Goal: Task Accomplishment & Management: Manage account settings

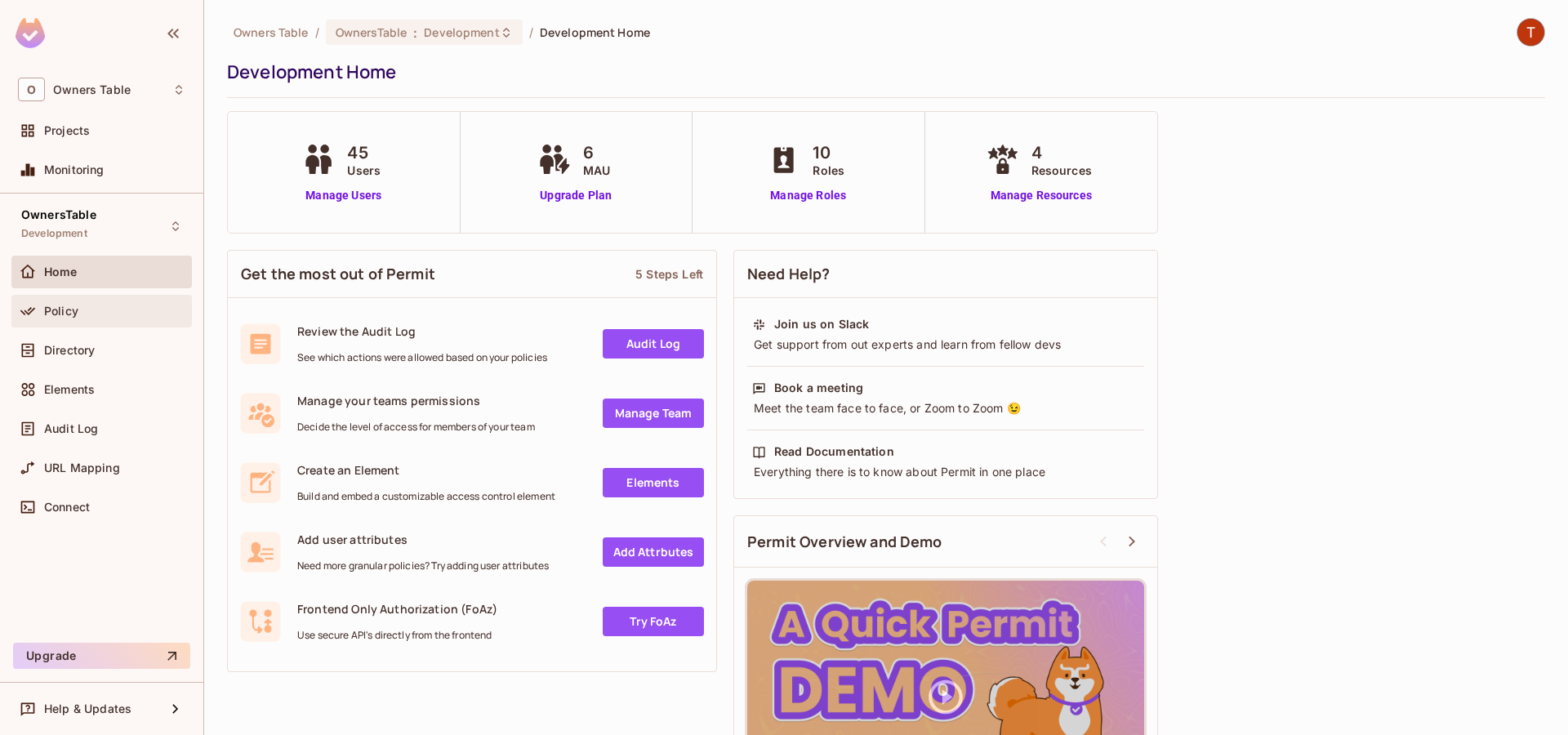
click at [49, 312] on span "Policy" at bounding box center [61, 312] width 34 height 13
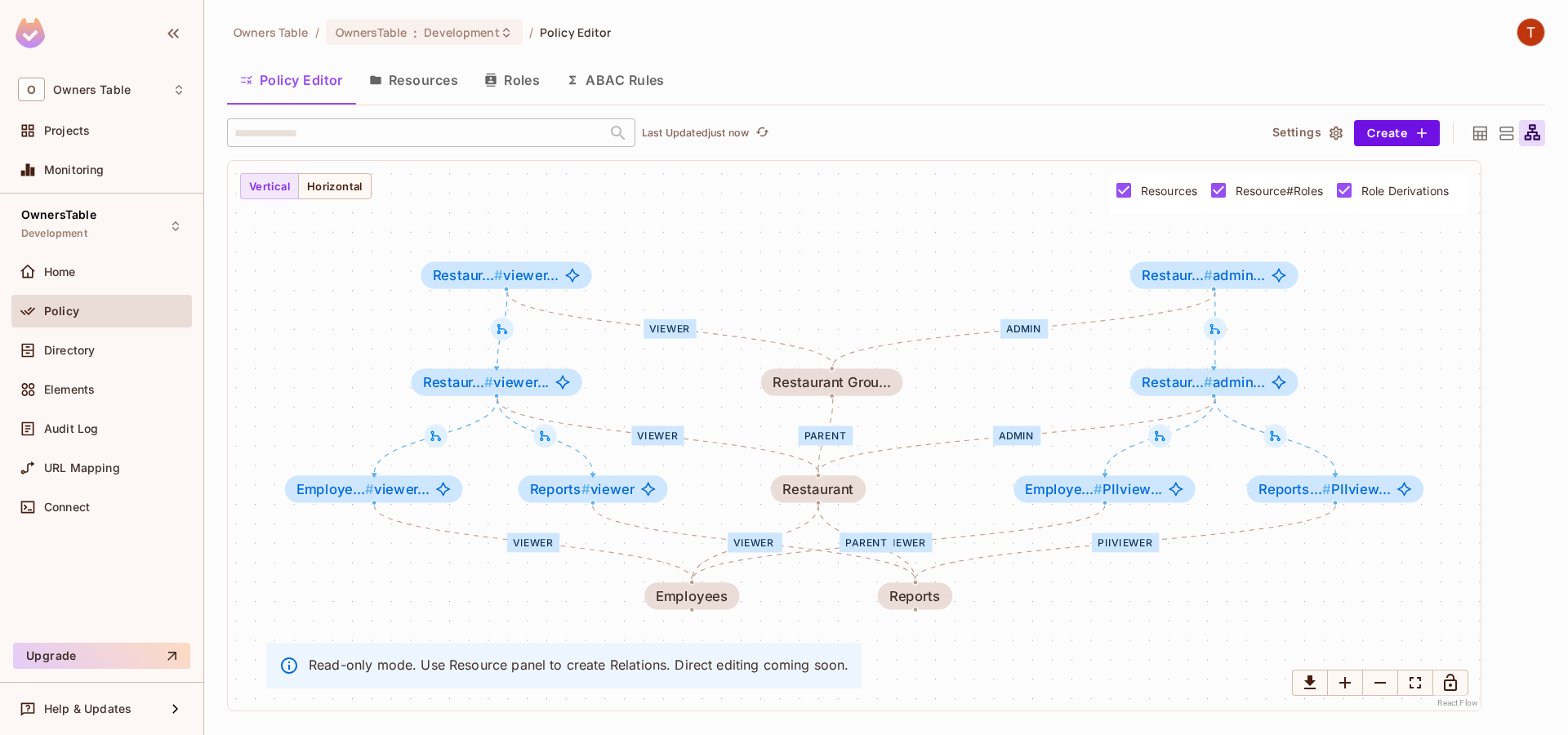
click at [417, 80] on button "Resources" at bounding box center [414, 80] width 115 height 41
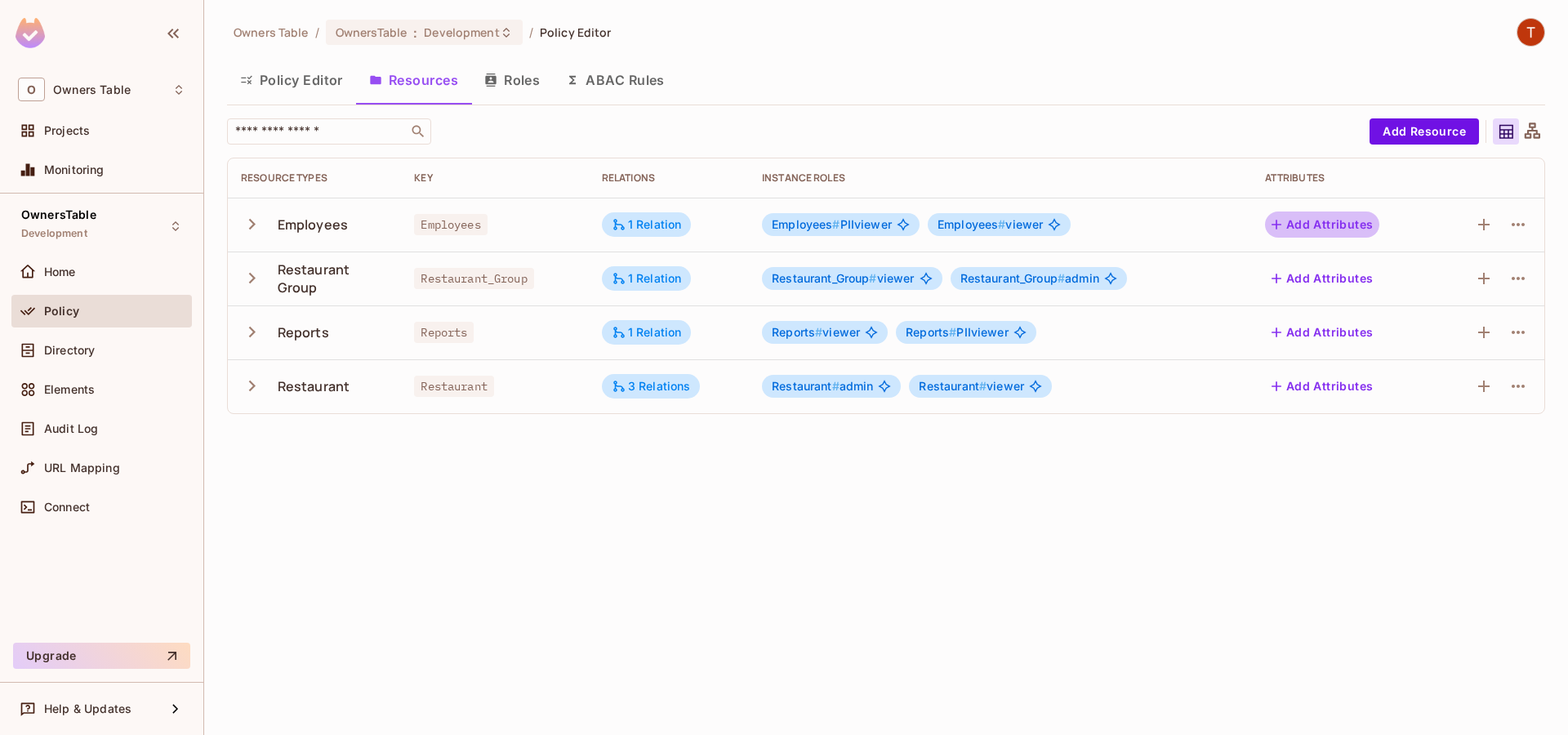
click at [1313, 225] on button "Add Attributes" at bounding box center [1322, 224] width 115 height 26
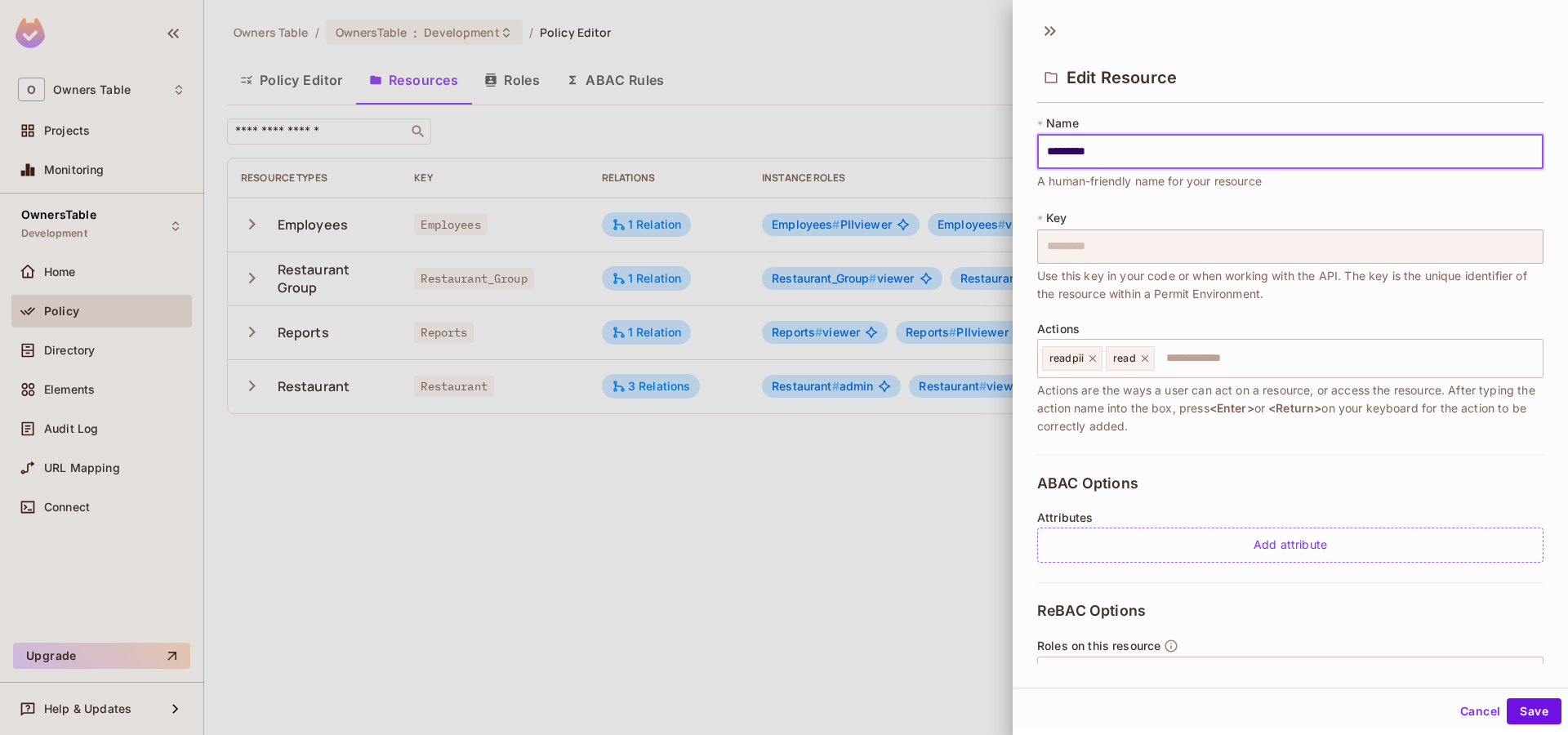
click at [1477, 706] on button "Cancel" at bounding box center [1480, 711] width 53 height 26
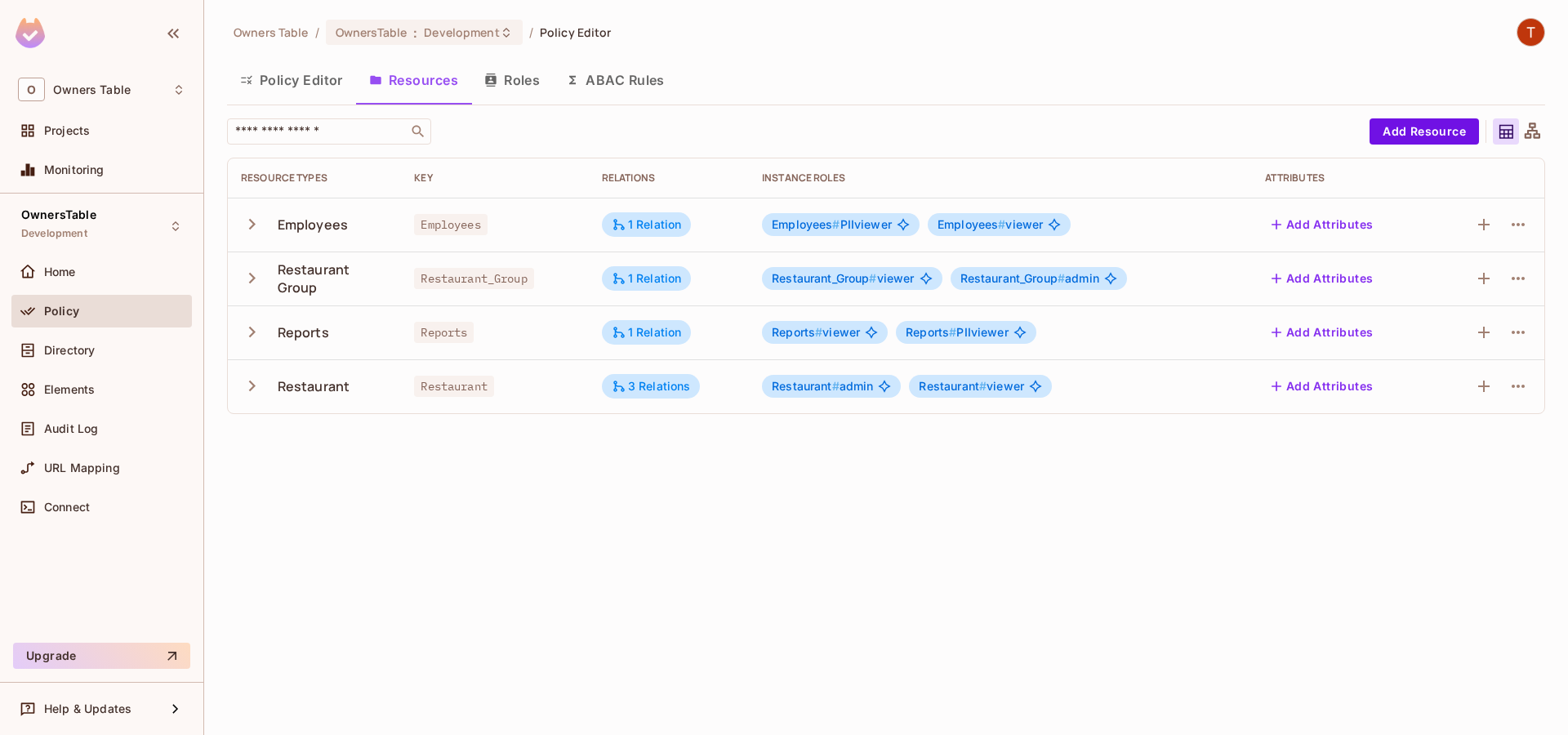
click at [977, 715] on div "Owners Table / OwnersTable : Development / Policy Editor Policy Editor Resource…" at bounding box center [886, 367] width 1364 height 735
click at [577, 567] on div "Owners Table / OwnersTable : Development / Policy Editor Policy Editor Resource…" at bounding box center [886, 367] width 1364 height 735
click at [527, 84] on button "Roles" at bounding box center [512, 80] width 82 height 41
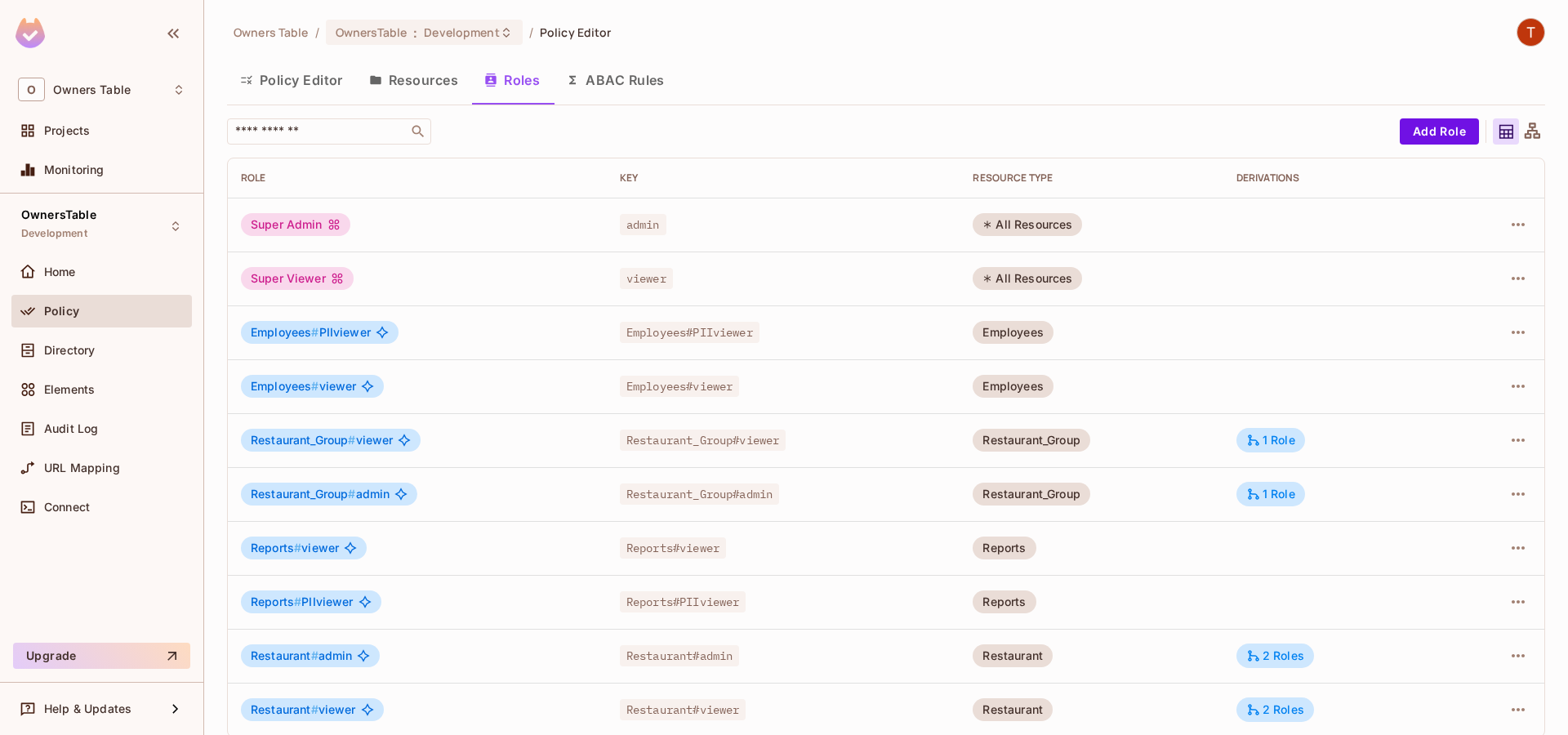
scroll to position [15, 0]
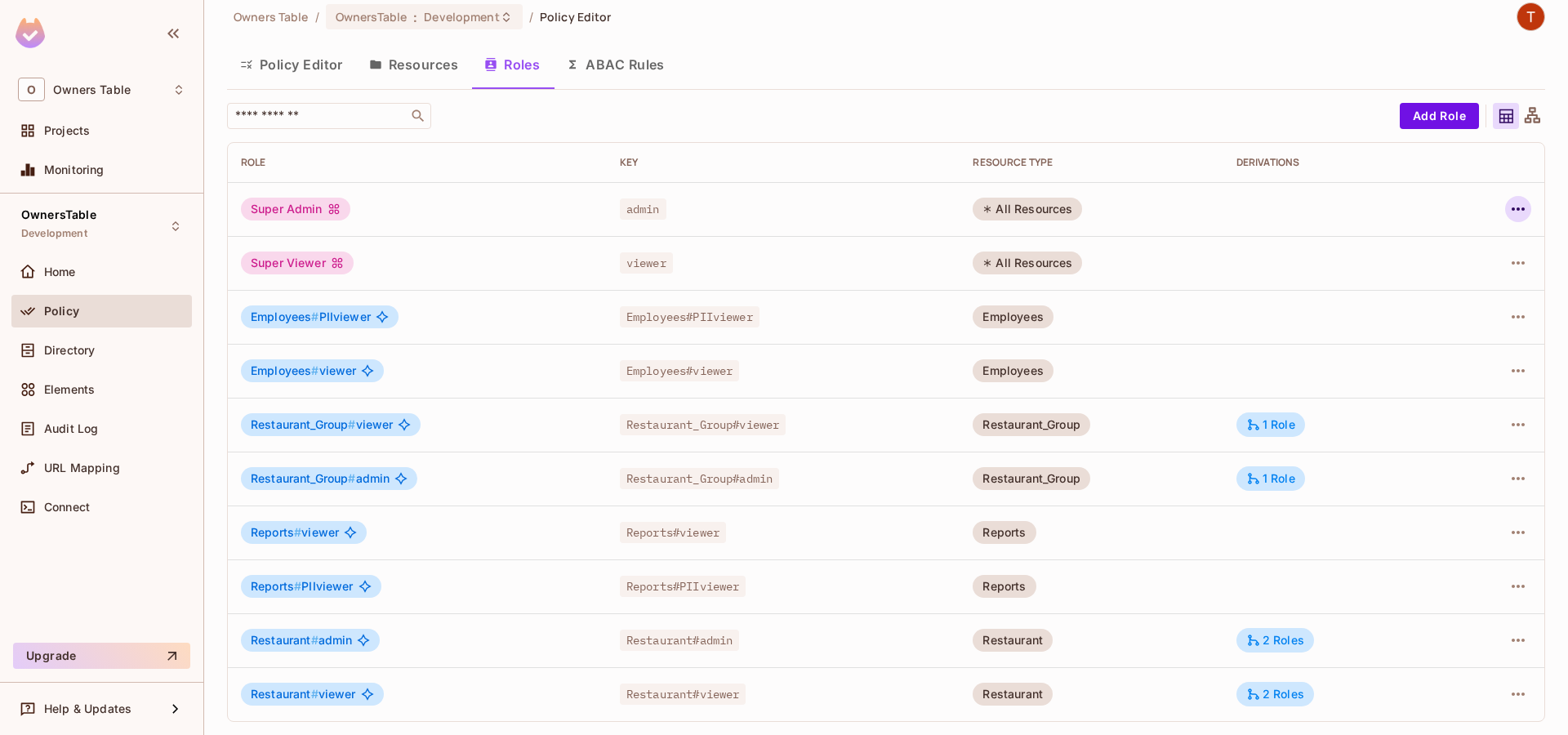
click at [1517, 213] on icon "button" at bounding box center [1518, 209] width 20 height 20
click at [1454, 250] on div "Edit Role" at bounding box center [1445, 246] width 49 height 16
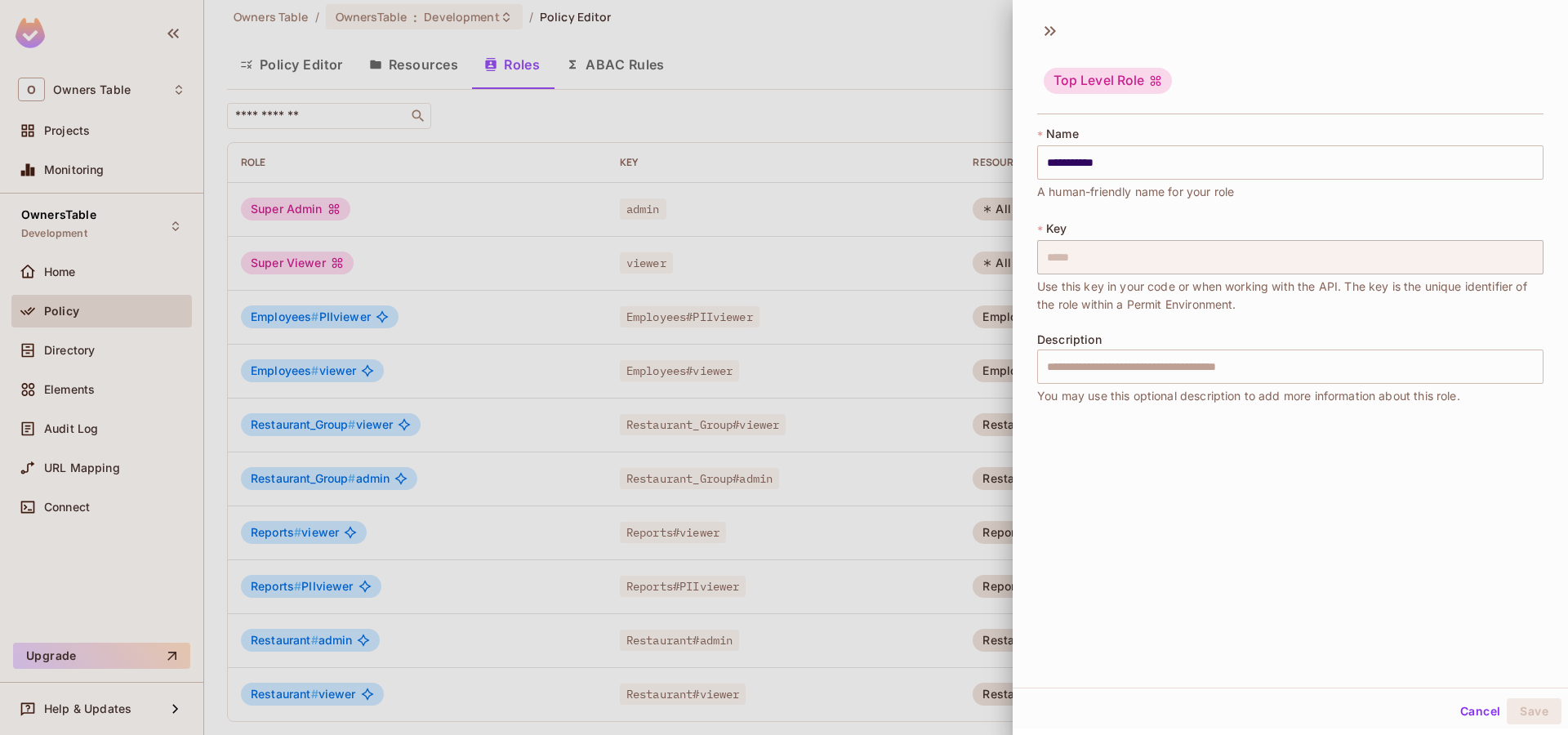
click at [916, 57] on div at bounding box center [784, 367] width 1568 height 735
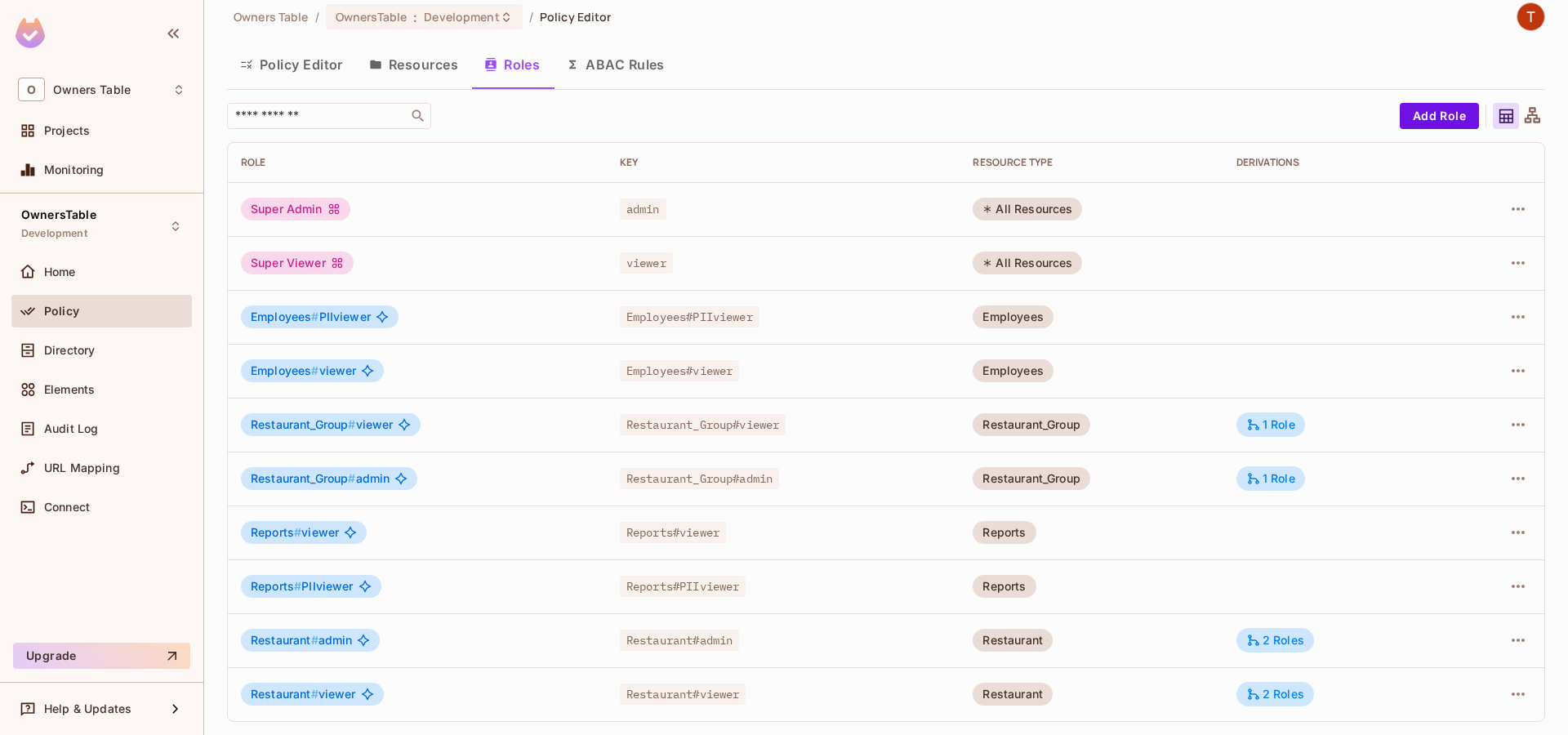
click at [302, 207] on div "Super Admin" at bounding box center [295, 209] width 110 height 23
click at [637, 211] on span "admin" at bounding box center [642, 209] width 47 height 21
click at [622, 61] on button "ABAC Rules" at bounding box center [615, 64] width 125 height 41
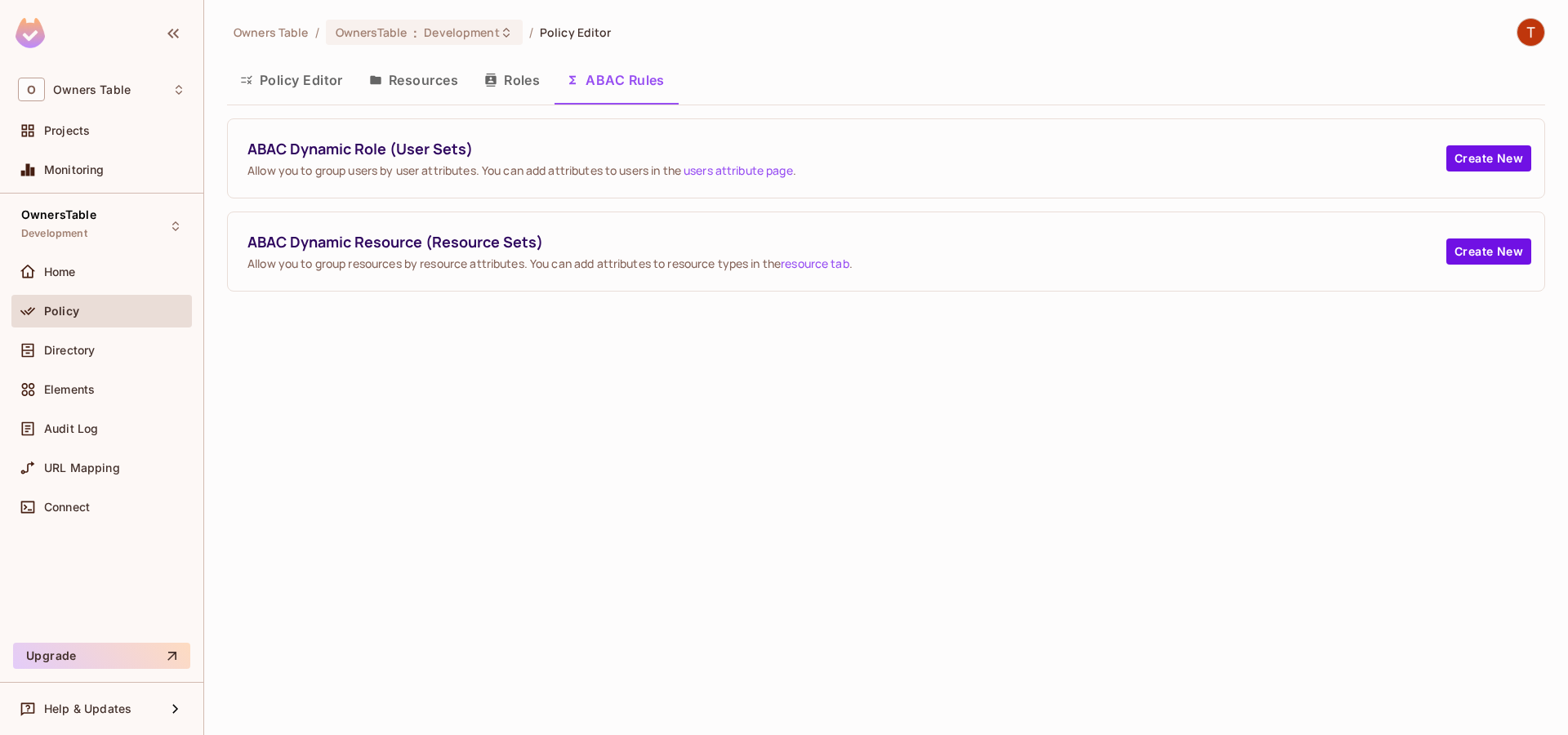
click at [431, 82] on button "Resources" at bounding box center [414, 80] width 115 height 41
